Goal: Use online tool/utility

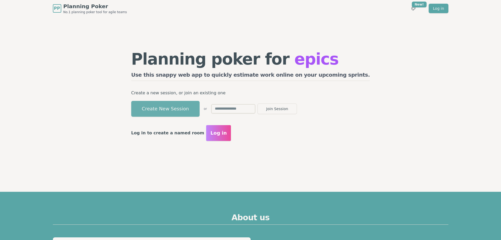
click at [194, 109] on button "Create New Session" at bounding box center [165, 109] width 68 height 16
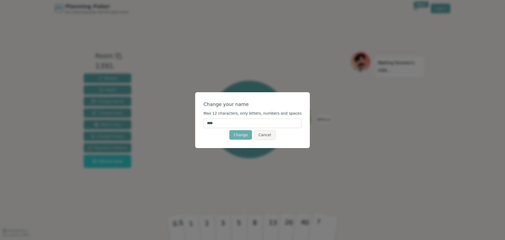
click at [247, 134] on button "Change" at bounding box center [240, 134] width 23 height 9
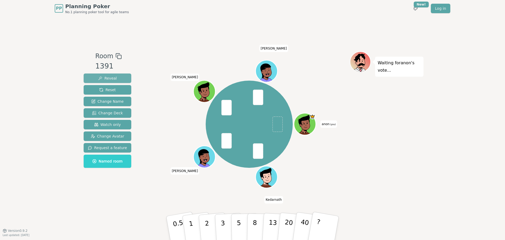
click at [101, 77] on span "Reveal" at bounding box center [107, 77] width 19 height 5
click at [120, 76] on button "Reveal" at bounding box center [108, 77] width 48 height 9
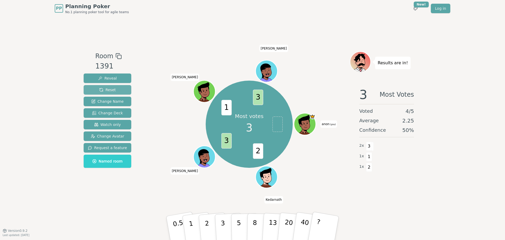
click at [110, 90] on span "Reset" at bounding box center [107, 89] width 17 height 5
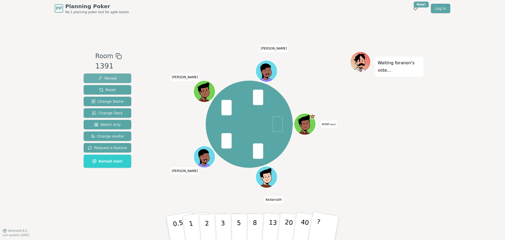
click at [109, 80] on span "Reveal" at bounding box center [107, 77] width 19 height 5
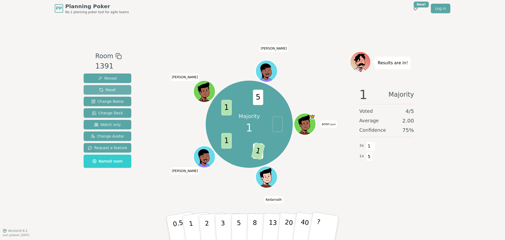
click at [110, 88] on span "Reset" at bounding box center [107, 89] width 17 height 5
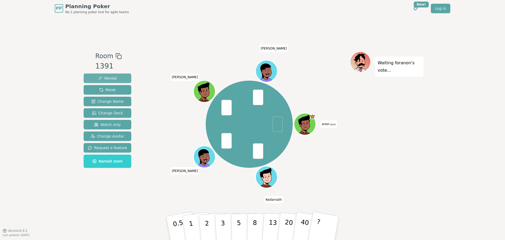
click at [117, 77] on button "Reveal" at bounding box center [108, 77] width 48 height 9
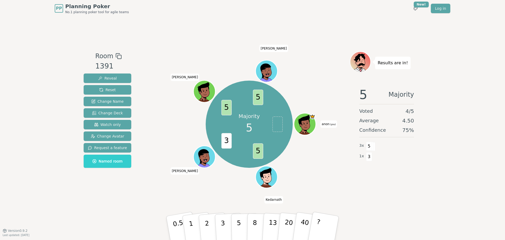
click at [166, 123] on div "Majority 5 5 3 5 5 anon (you) [PERSON_NAME] [PERSON_NAME]" at bounding box center [249, 124] width 201 height 127
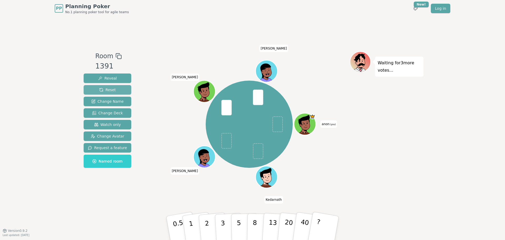
click at [101, 87] on button "Reset" at bounding box center [108, 89] width 48 height 9
click at [102, 79] on span "Reveal" at bounding box center [107, 77] width 19 height 5
